Goal: Obtain resource: Obtain resource

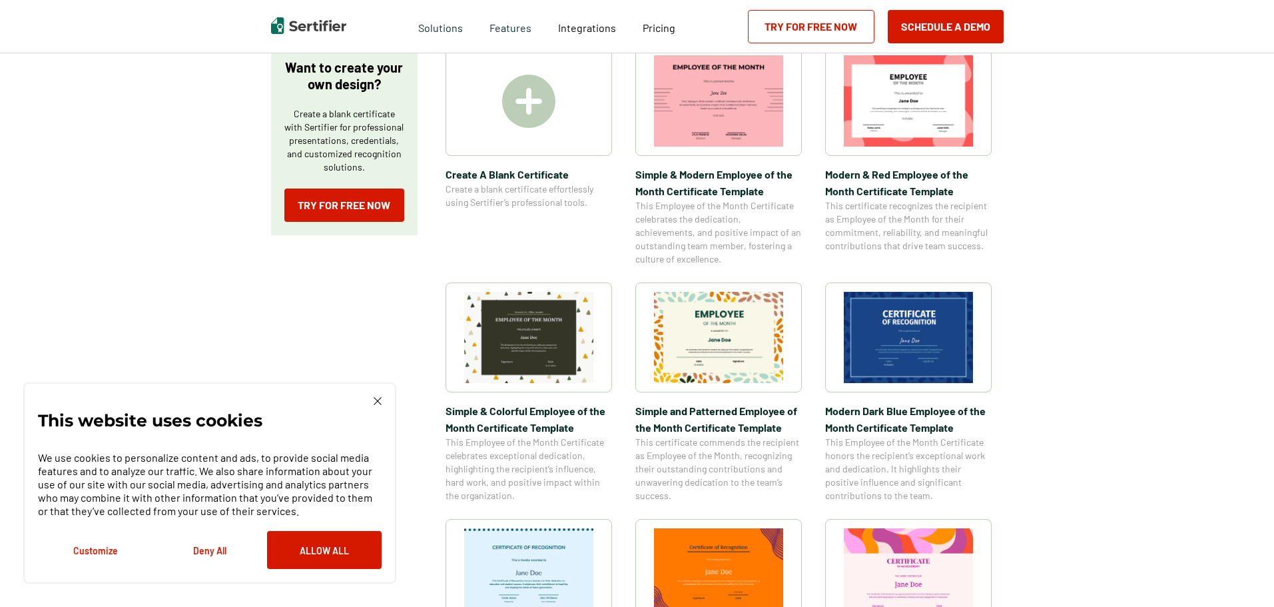
scroll to position [266, 0]
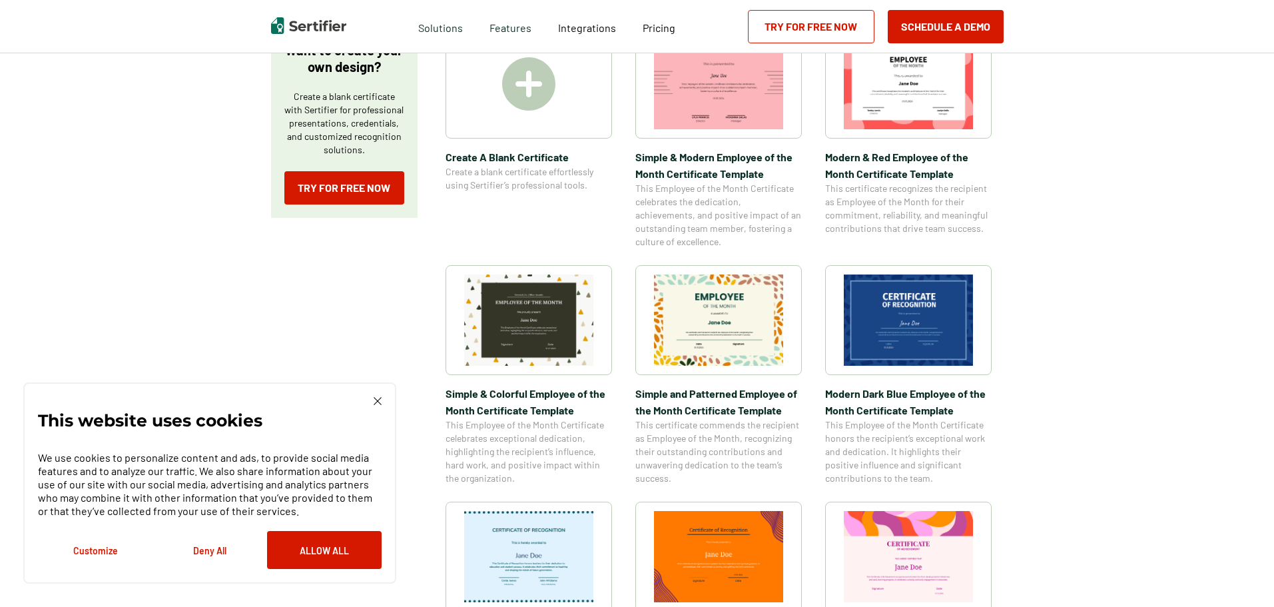
click at [322, 558] on button "Allow All" at bounding box center [324, 550] width 115 height 38
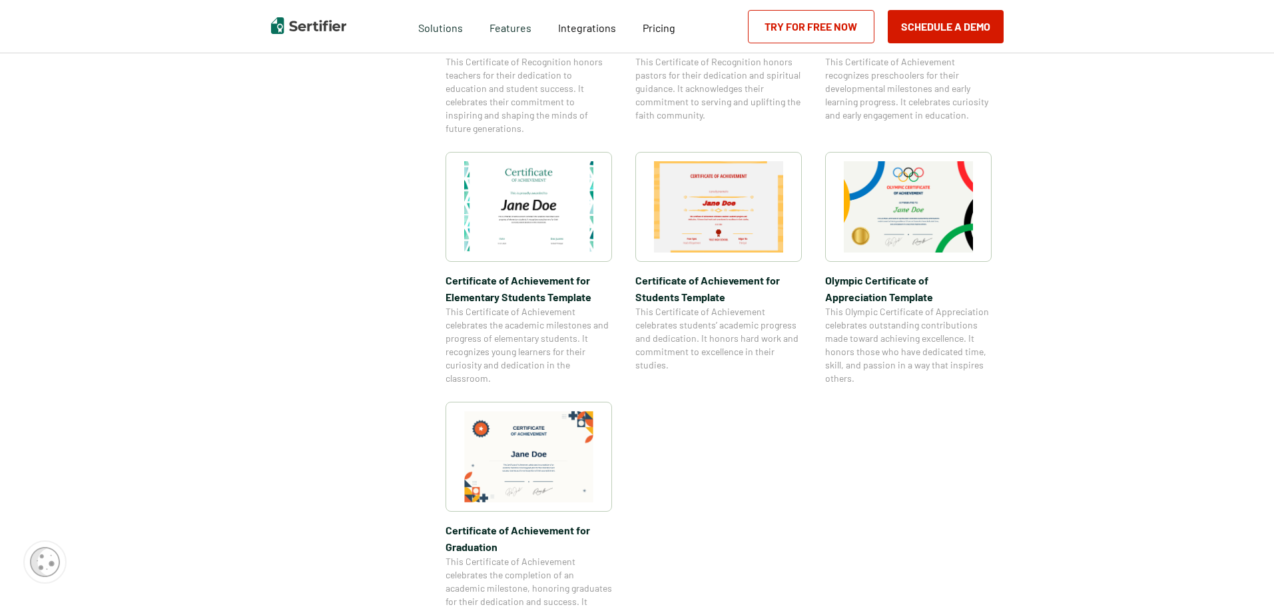
scroll to position [466, 0]
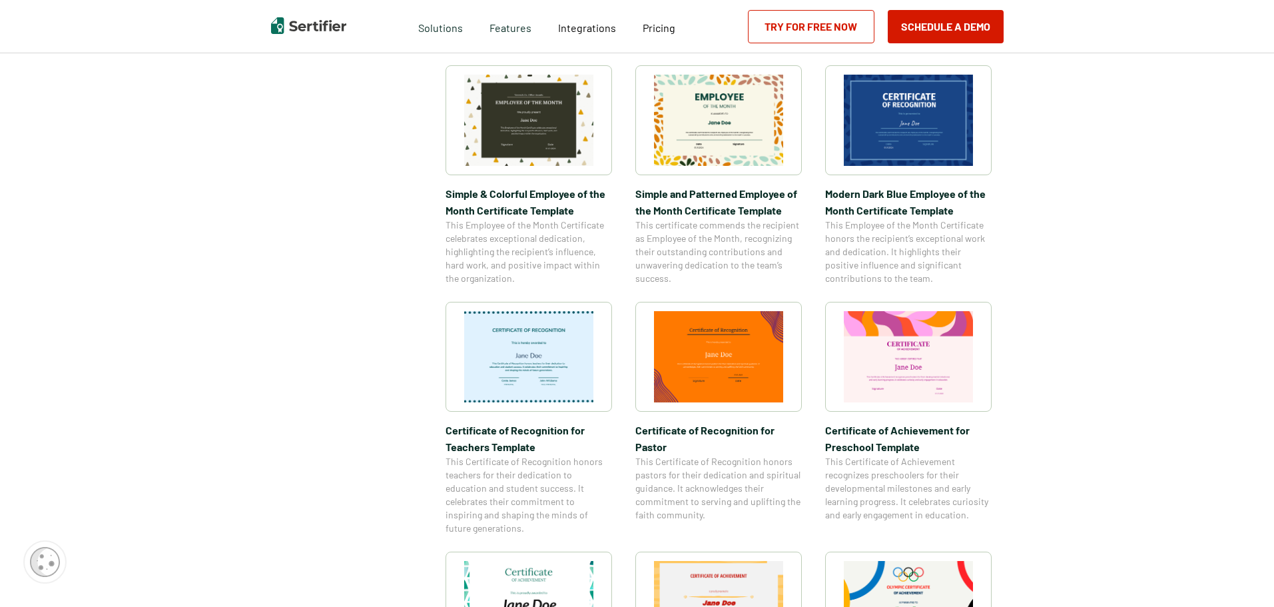
click at [908, 149] on img at bounding box center [908, 120] width 129 height 91
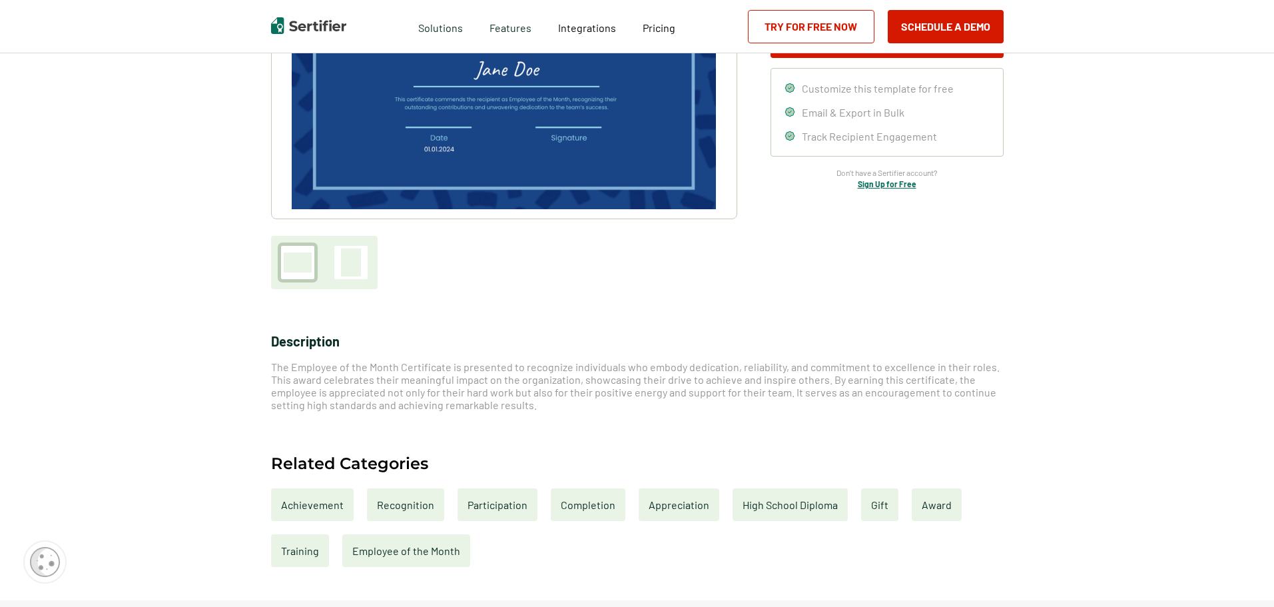
scroll to position [333, 0]
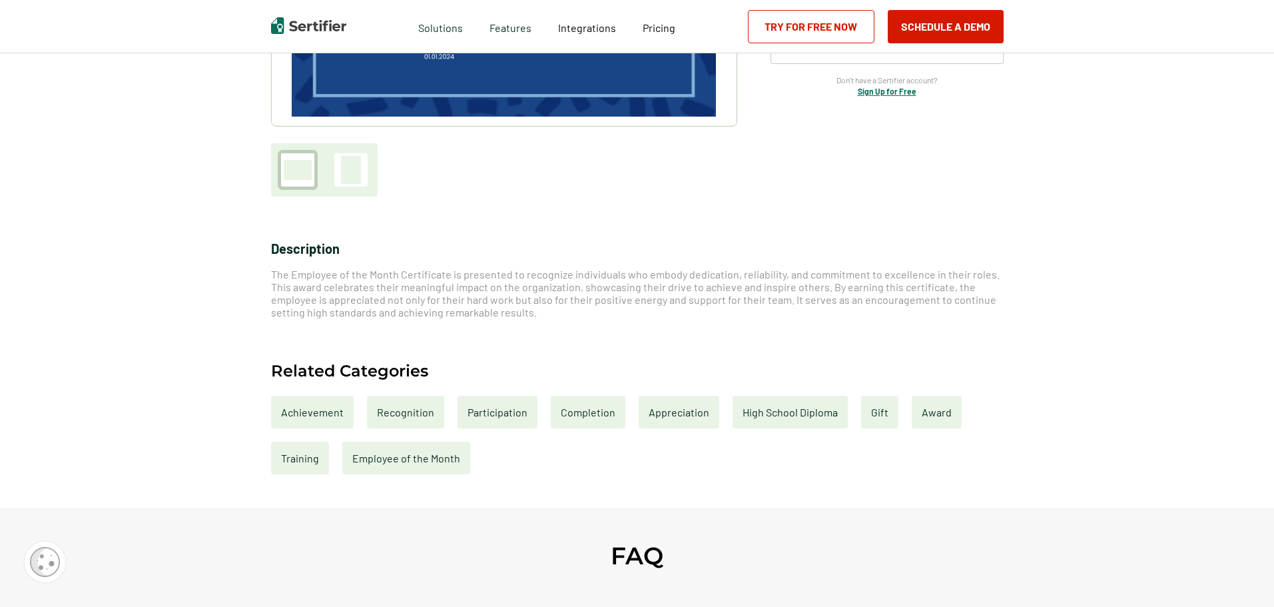
click at [436, 412] on div "Recognition" at bounding box center [405, 412] width 77 height 33
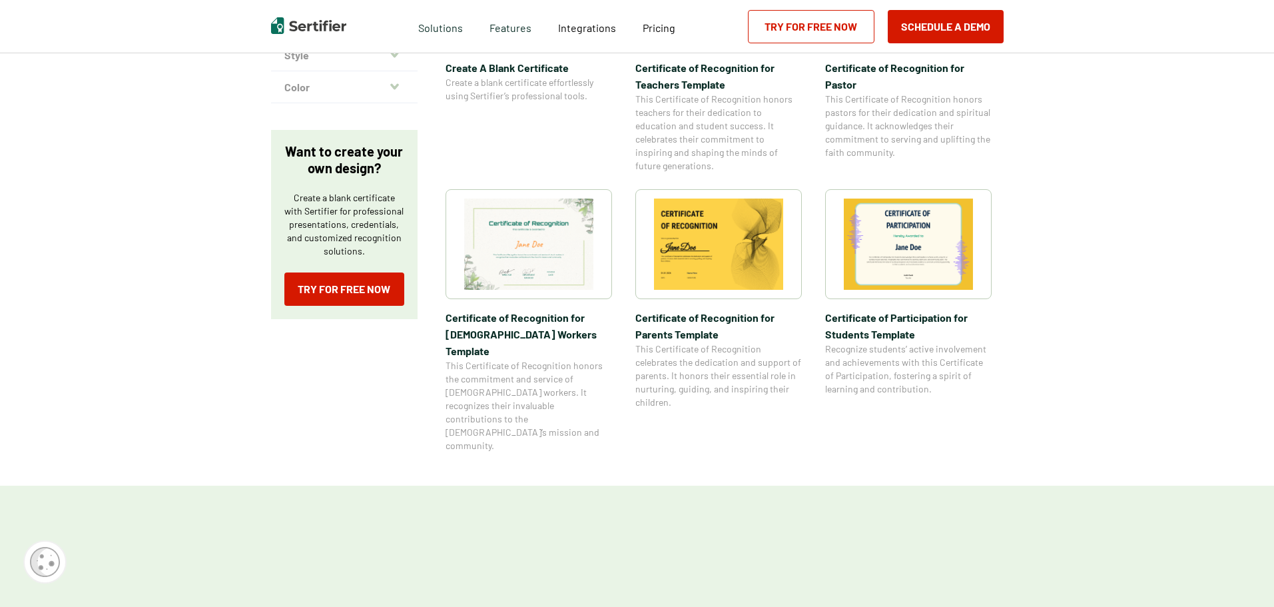
scroll to position [400, 0]
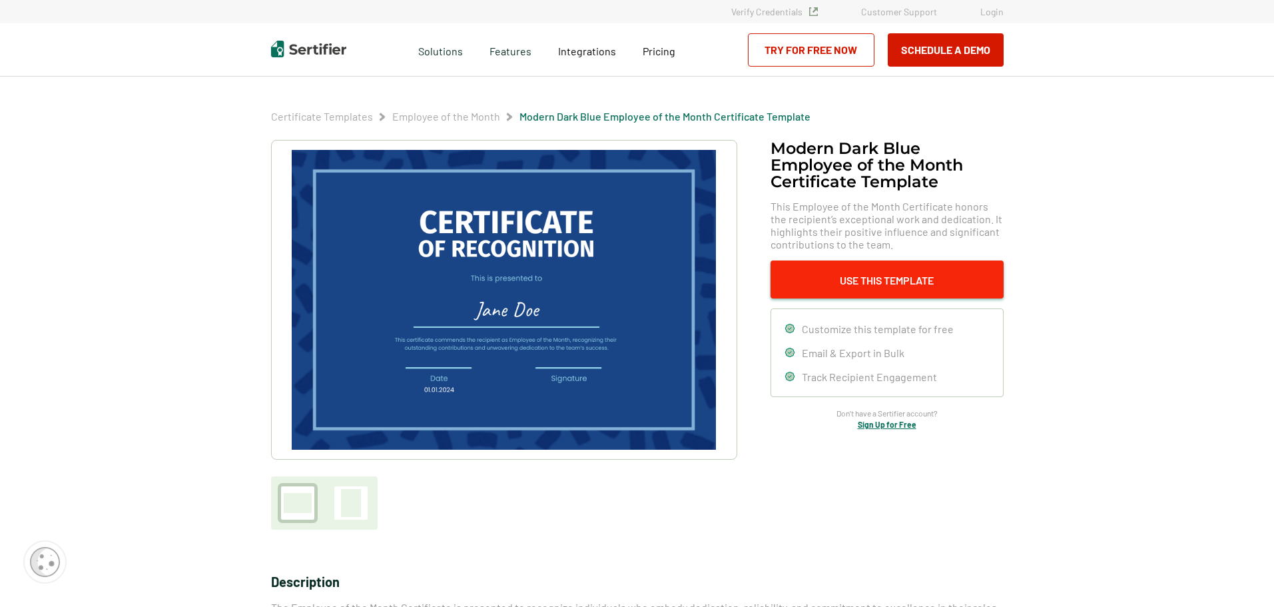
click at [884, 277] on button "Use This Template" at bounding box center [886, 279] width 233 height 38
